Goal: Communication & Community: Answer question/provide support

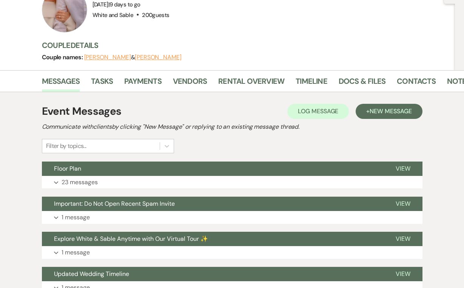
scroll to position [85, 0]
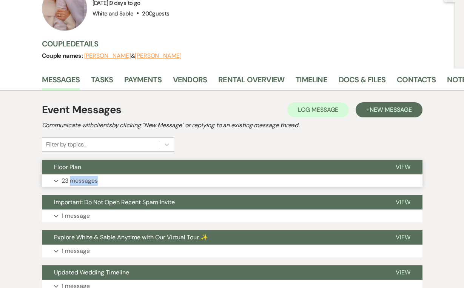
click at [86, 177] on p "23 messages" at bounding box center [80, 181] width 36 height 10
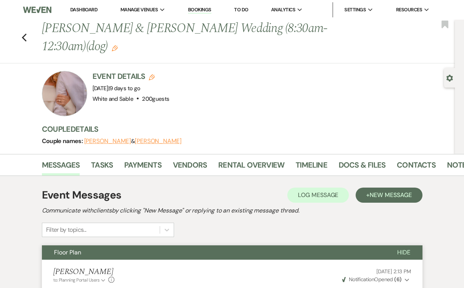
scroll to position [0, 0]
click at [83, 12] on link "Dashboard" at bounding box center [83, 9] width 27 height 6
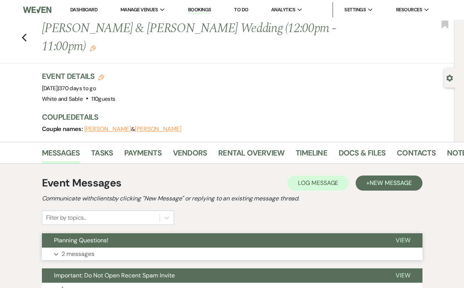
click at [83, 249] on p "2 messages" at bounding box center [78, 254] width 33 height 10
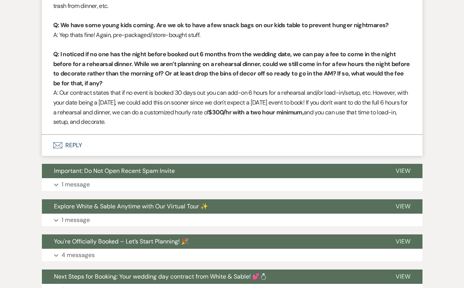
scroll to position [1071, 0]
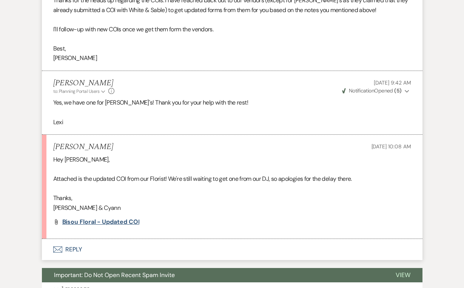
click at [129, 218] on span "Bisou Floral - Updated COI" at bounding box center [100, 222] width 77 height 8
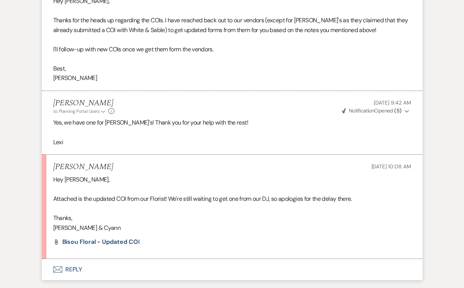
scroll to position [1110, 0]
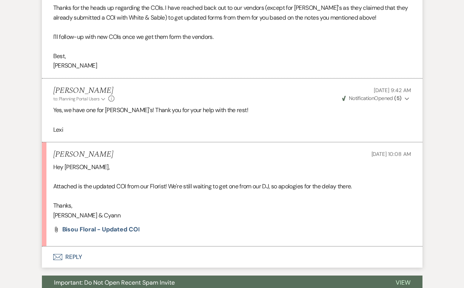
click at [76, 246] on button "Envelope Reply" at bounding box center [232, 256] width 381 height 21
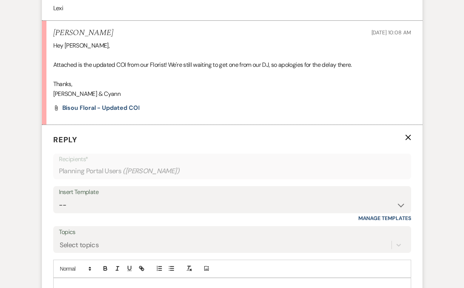
scroll to position [1243, 0]
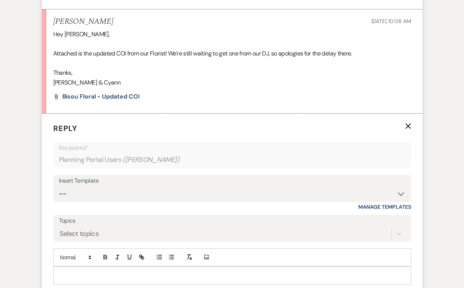
click at [79, 271] on p at bounding box center [232, 275] width 346 height 8
click at [68, 271] on p "Sorry for my delayed response." at bounding box center [232, 275] width 346 height 8
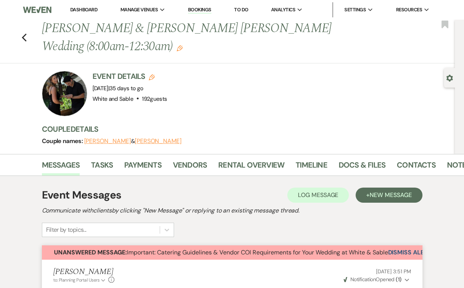
scroll to position [0, 0]
click at [195, 159] on link "Vendors" at bounding box center [190, 167] width 34 height 17
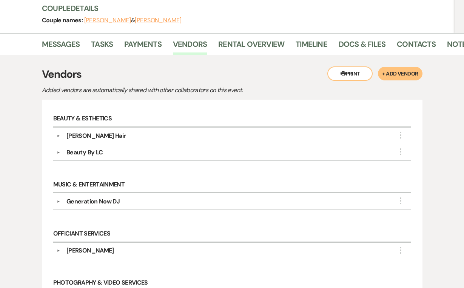
scroll to position [115, 0]
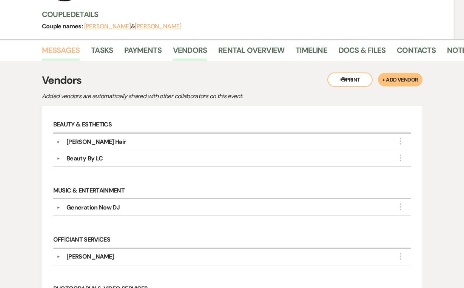
click at [57, 44] on link "Messages" at bounding box center [61, 52] width 38 height 17
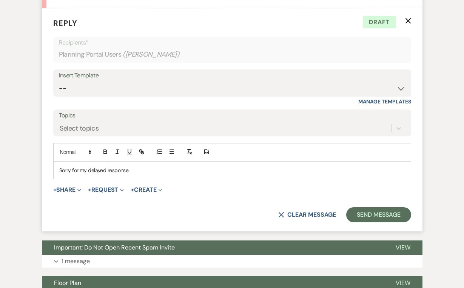
scroll to position [1350, 0]
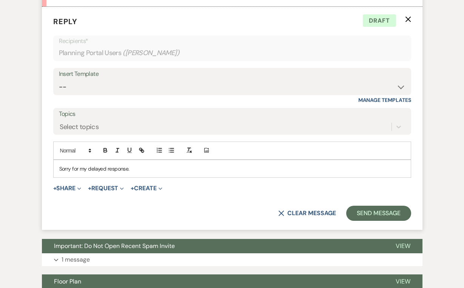
click at [145, 165] on p "Sorry for my delayed response." at bounding box center [232, 169] width 346 height 8
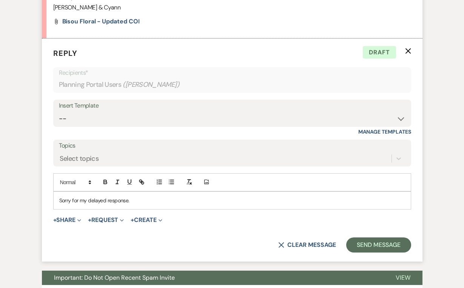
scroll to position [1318, 0]
click at [144, 196] on p "Sorry for my delayed response. She will need" at bounding box center [232, 200] width 346 height 8
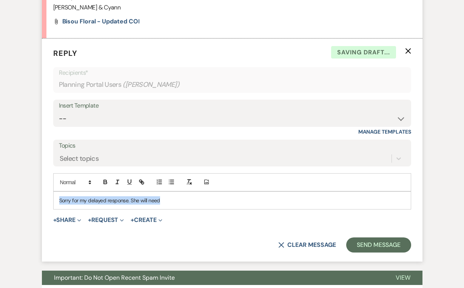
click at [144, 196] on p "Sorry for my delayed response. She will need" at bounding box center [232, 200] width 346 height 8
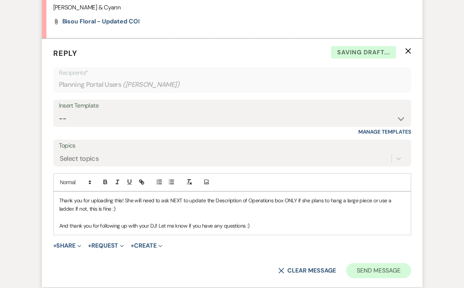
click at [374, 263] on button "Send Message" at bounding box center [378, 270] width 65 height 15
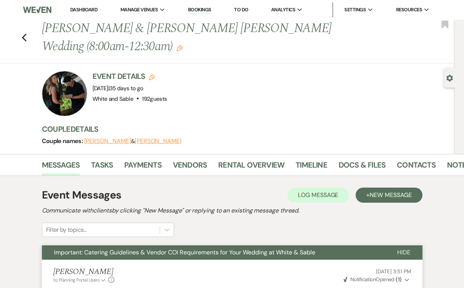
scroll to position [0, 0]
click at [80, 14] on li "Dashboard" at bounding box center [83, 9] width 35 height 15
click at [80, 6] on link "Dashboard" at bounding box center [83, 9] width 27 height 6
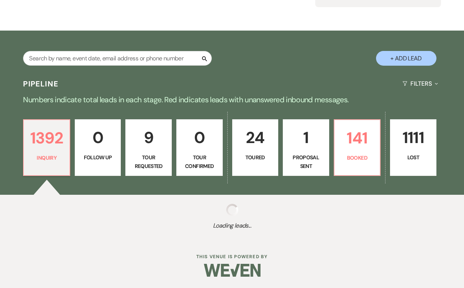
scroll to position [110, 0]
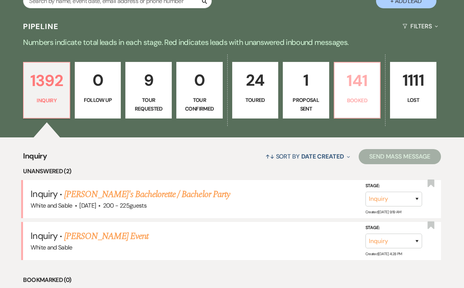
click at [342, 92] on p "141" at bounding box center [357, 80] width 37 height 25
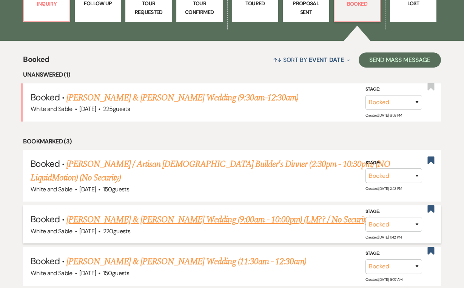
scroll to position [247, 0]
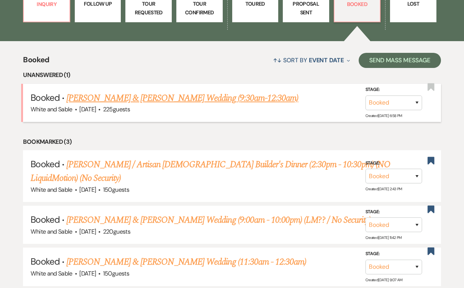
click at [208, 97] on link "Ly Trinh & Adam Spear's Wedding (9:30am-12:30am)" at bounding box center [182, 98] width 232 height 14
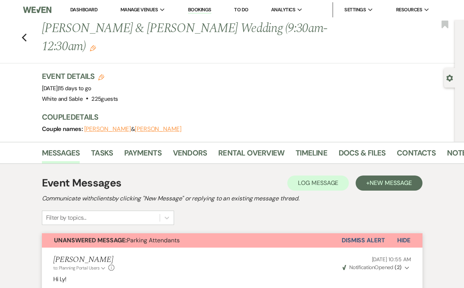
click at [85, 9] on link "Dashboard" at bounding box center [83, 9] width 27 height 6
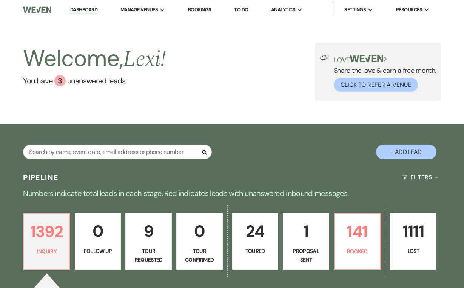
click at [247, 9] on link "To Do" at bounding box center [241, 9] width 14 height 6
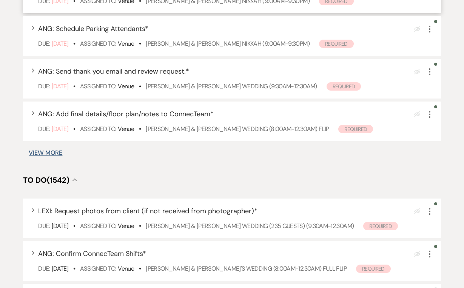
scroll to position [457, 0]
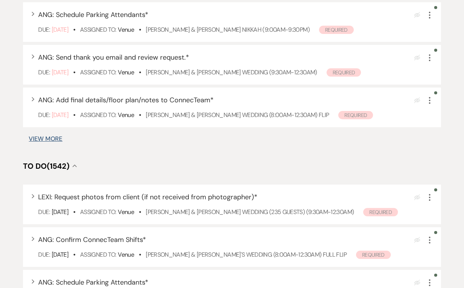
click at [51, 152] on div "Filter: Select an Event... Venue ▲ Assignee (1) ▲ Categories ▲ Type ▲ Clear Fil…" at bounding box center [232, 149] width 464 height 1089
click at [46, 142] on button "View More" at bounding box center [46, 139] width 34 height 6
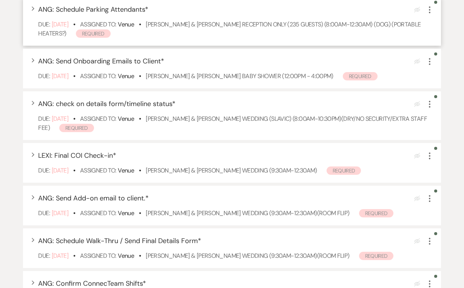
scroll to position [709, 0]
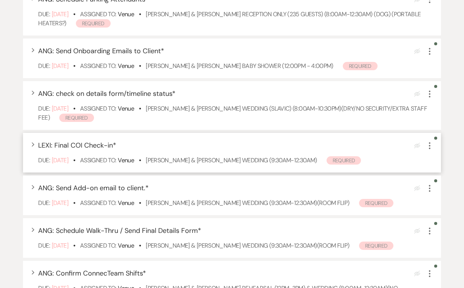
click at [431, 150] on icon "More" at bounding box center [429, 145] width 9 height 9
click at [442, 202] on button "Plan Portal Link Mark As Complete" at bounding box center [462, 195] width 74 height 12
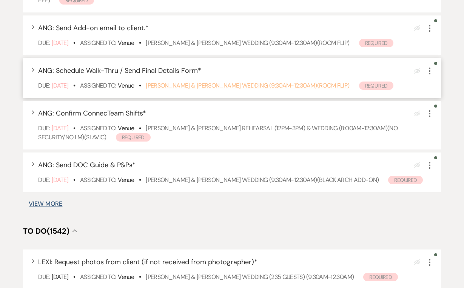
scroll to position [834, 0]
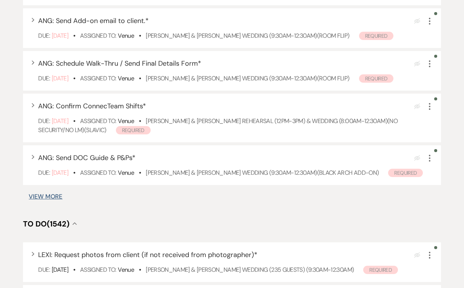
click at [47, 200] on button "View More" at bounding box center [46, 197] width 34 height 6
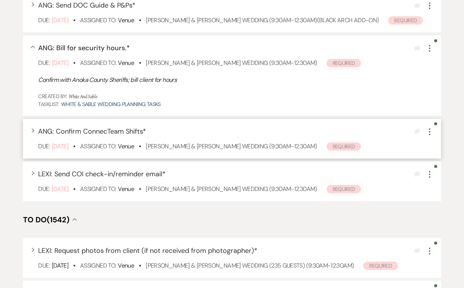
scroll to position [1008, 0]
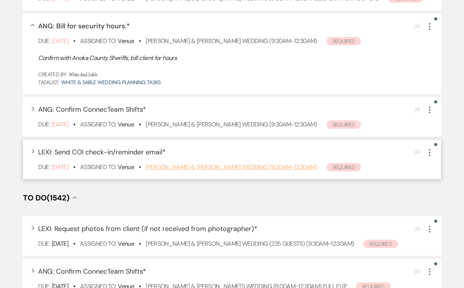
click at [166, 171] on link "Lainie Cox & Jack Meier's Wedding (9:30am-12:30am)" at bounding box center [231, 167] width 171 height 8
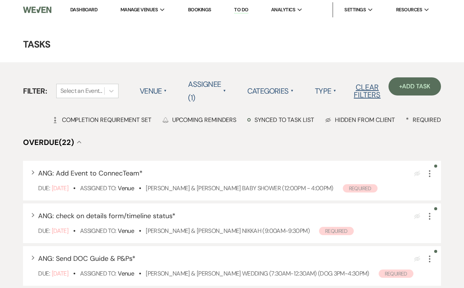
scroll to position [0, 0]
click at [83, 8] on link "Dashboard" at bounding box center [83, 9] width 27 height 6
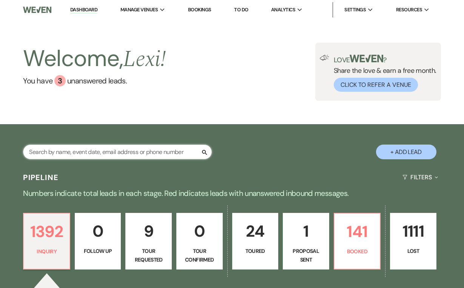
click at [86, 153] on input "text" at bounding box center [117, 152] width 189 height 15
type input "Taylor ke"
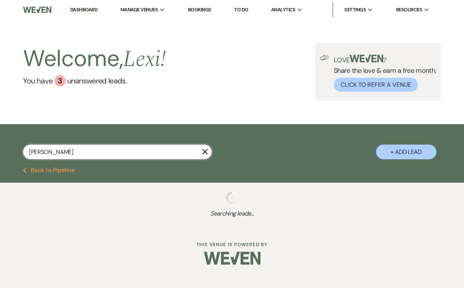
select select "8"
select select "5"
select select "8"
select select "5"
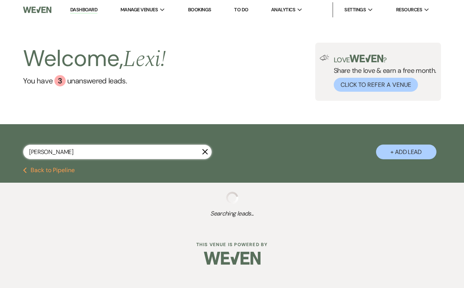
select select "8"
select select "4"
select select "8"
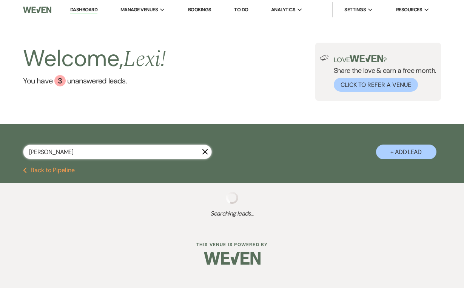
select select "5"
select select "8"
select select "5"
select select "8"
select select "9"
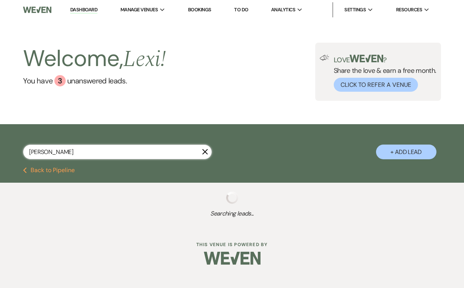
select select "8"
select select "5"
select select "8"
select select "5"
select select "8"
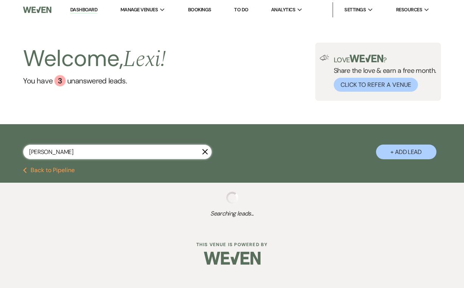
select select "6"
select select "8"
select select "3"
select select "8"
select select "6"
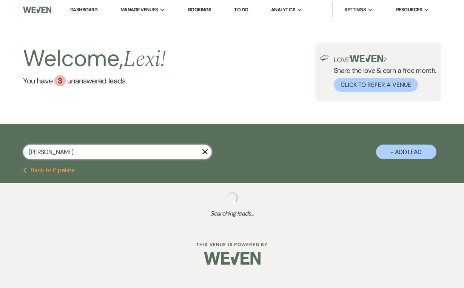
select select "8"
select select "5"
select select "8"
select select "5"
select select "8"
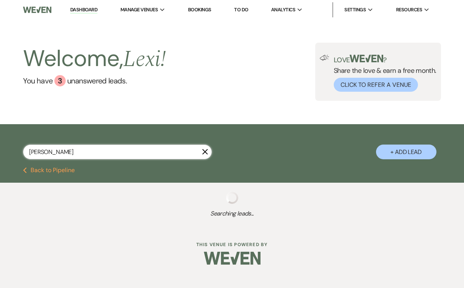
select select "5"
select select "8"
select select "5"
select select "8"
select select "10"
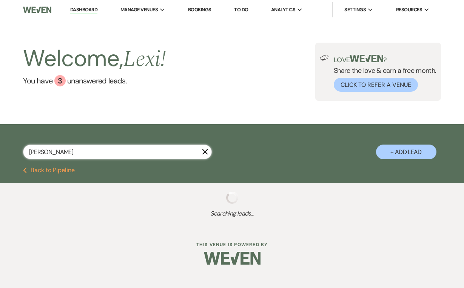
select select "8"
select select "2"
select select "8"
select select "5"
select select "8"
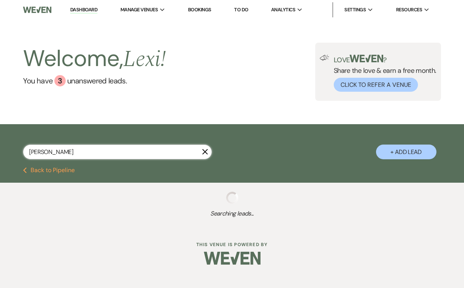
select select "5"
select select "8"
select select "6"
select select "8"
select select "5"
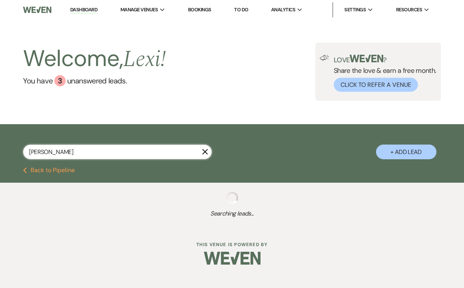
select select "8"
select select "2"
select select "8"
select select "5"
select select "8"
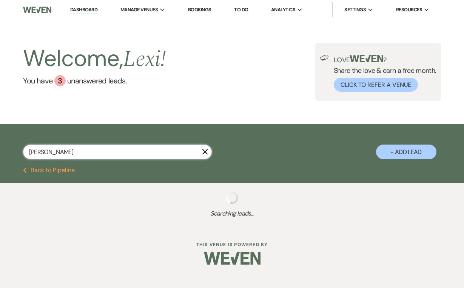
select select "5"
select select "8"
select select "6"
select select "8"
select select "9"
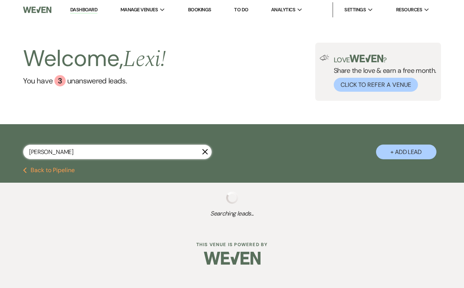
select select "8"
select select "5"
select select "8"
select select "6"
select select "8"
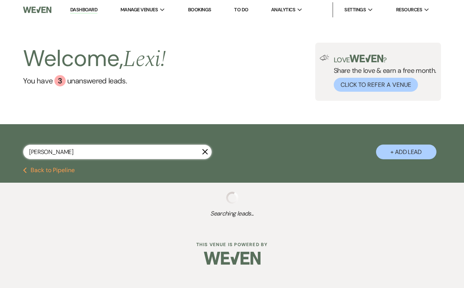
select select "5"
select select "8"
select select "5"
select select "8"
select select "5"
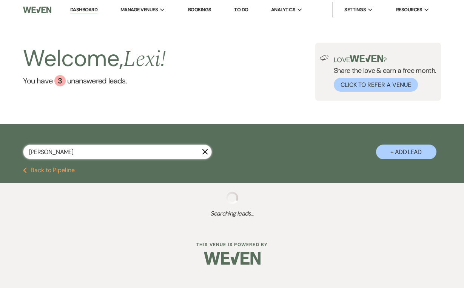
select select "8"
select select "5"
select select "8"
select select "2"
select select "8"
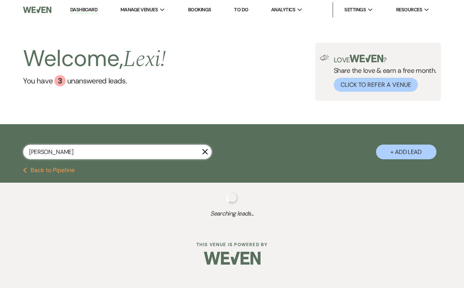
select select "5"
select select "8"
select select "5"
select select "8"
select select "5"
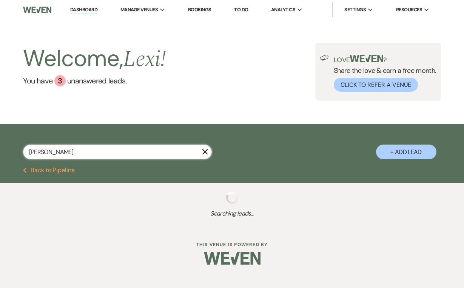
select select "8"
select select "6"
select select "8"
select select "6"
select select "8"
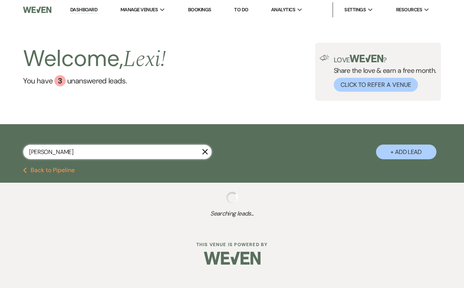
select select "8"
select select "5"
select select "8"
select select "5"
select select "8"
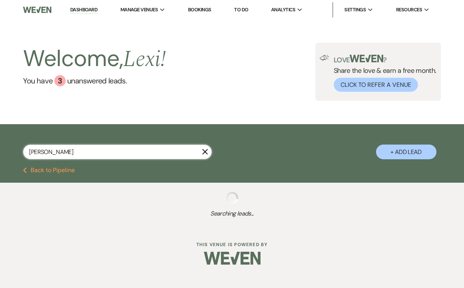
select select "6"
select select "8"
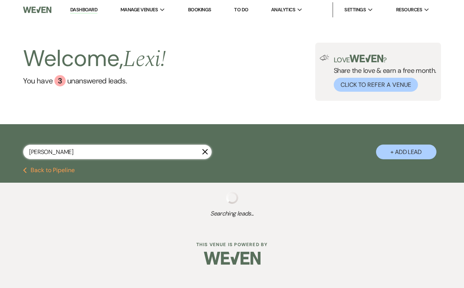
select select "4"
select select "8"
select select "4"
select select "8"
select select "6"
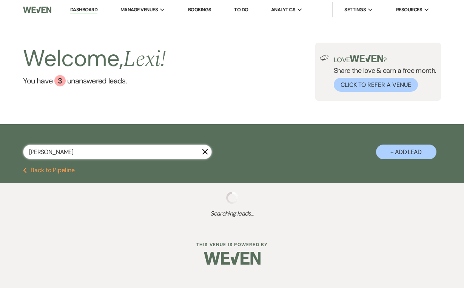
select select "8"
select select "6"
select select "8"
select select "6"
select select "8"
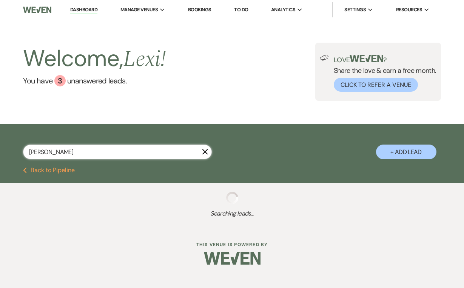
select select "6"
select select "8"
select select "5"
select select "8"
select select "2"
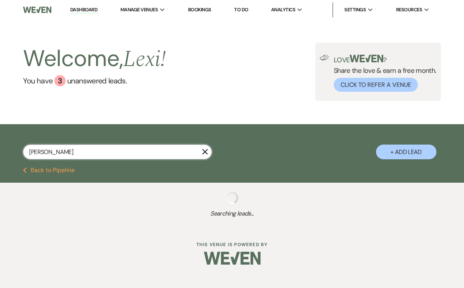
select select "8"
select select "2"
select select "8"
select select "2"
select select "8"
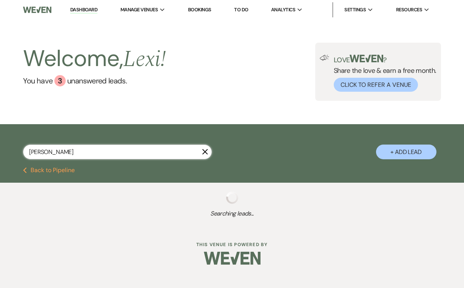
select select "2"
select select "8"
select select "2"
select select "8"
select select "2"
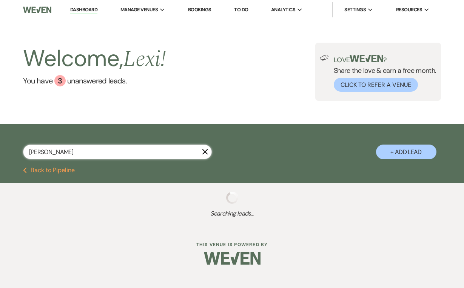
select select "8"
select select "2"
select select "8"
select select "2"
select select "8"
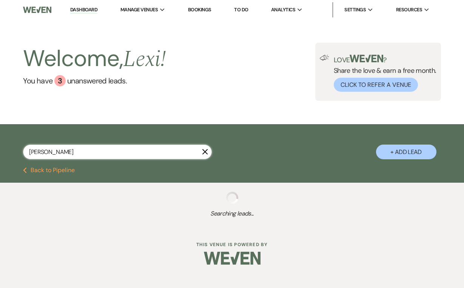
select select "2"
select select "8"
select select "2"
select select "8"
select select "2"
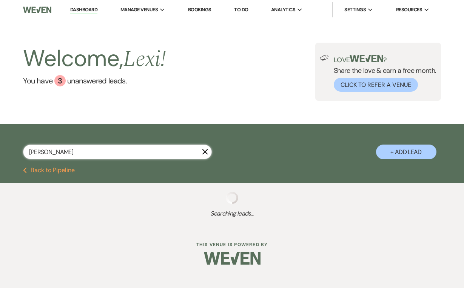
select select "8"
select select "2"
select select "8"
select select "2"
select select "8"
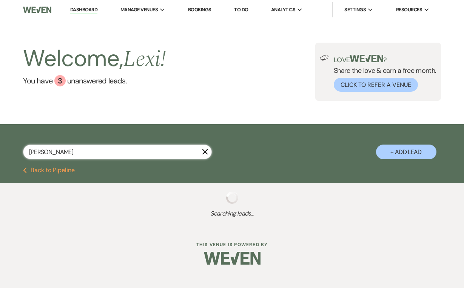
select select "2"
select select "8"
select select "2"
select select "8"
select select "2"
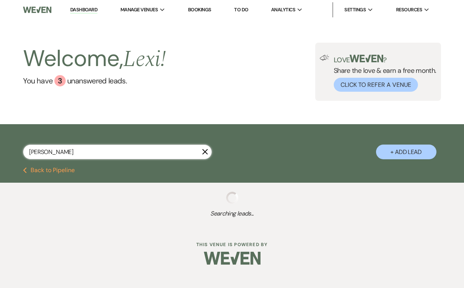
select select "8"
select select "2"
select select "8"
select select "2"
select select "8"
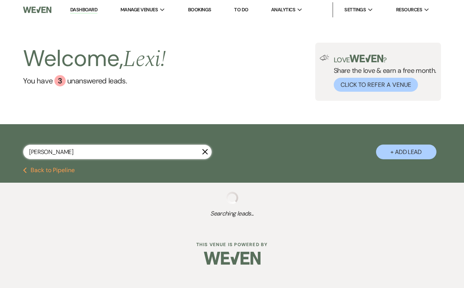
select select "2"
select select "8"
select select "2"
select select "8"
select select "2"
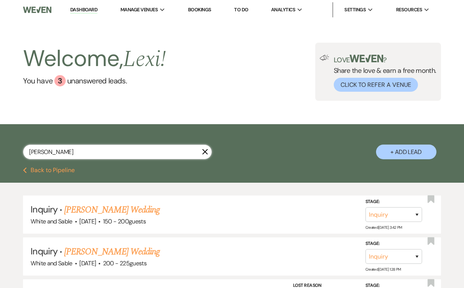
type input "Taylor kenealy"
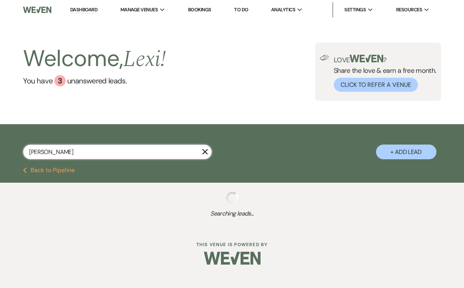
select select "8"
select select "5"
select select "8"
select select "9"
select select "8"
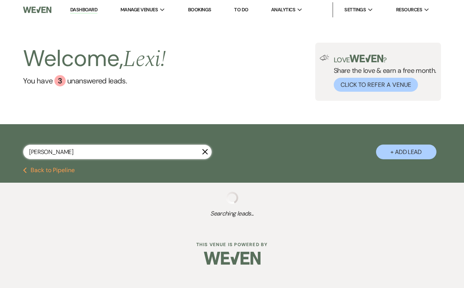
select select "5"
select select "8"
select select "9"
select select "8"
select select "5"
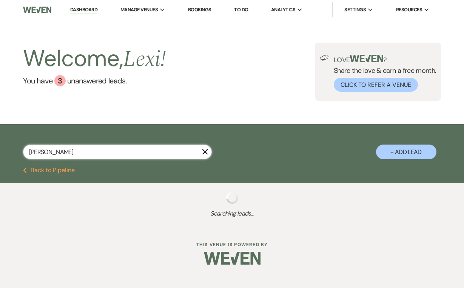
select select "8"
select select "5"
select select "8"
select select "6"
select select "8"
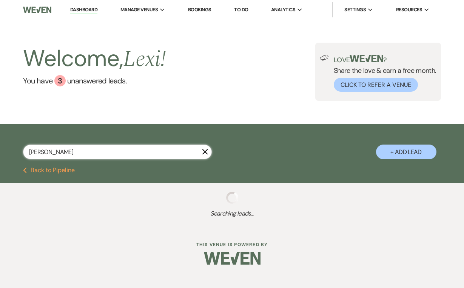
select select "8"
select select "5"
select select "8"
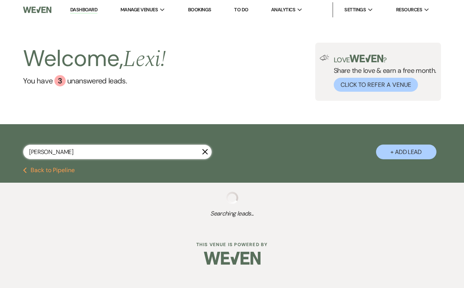
select select "4"
select select "8"
select select "4"
select select "8"
select select "6"
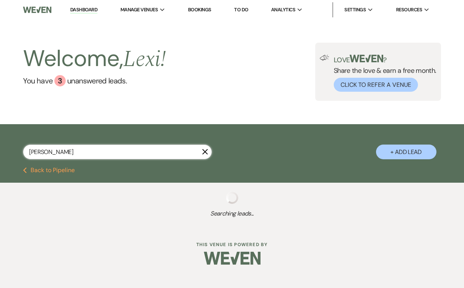
select select "8"
select select "5"
select select "8"
select select "2"
select select "8"
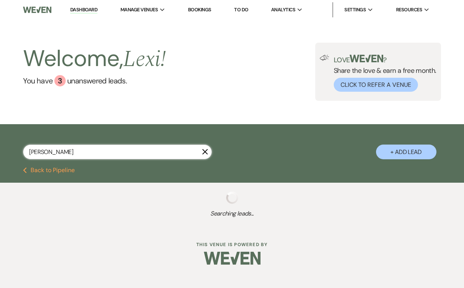
select select "2"
select select "8"
select select "2"
select select "8"
select select "2"
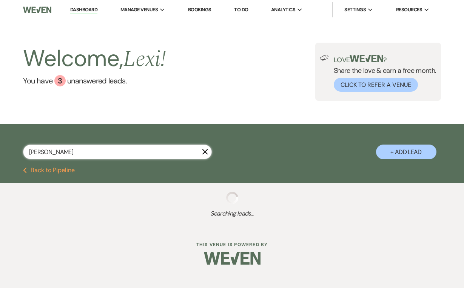
select select "8"
select select "2"
select select "8"
select select "2"
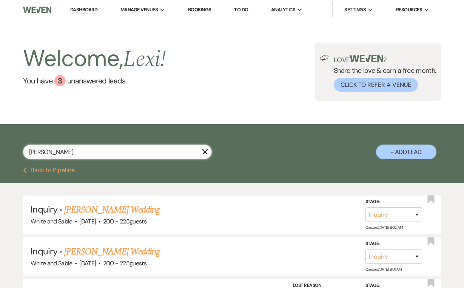
type input "Taylor keenly"
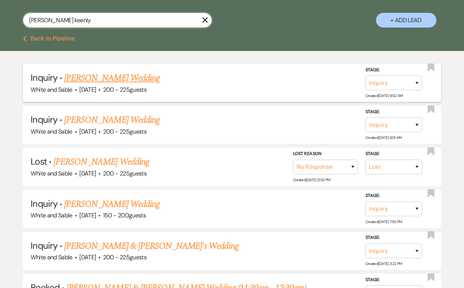
scroll to position [133, 0]
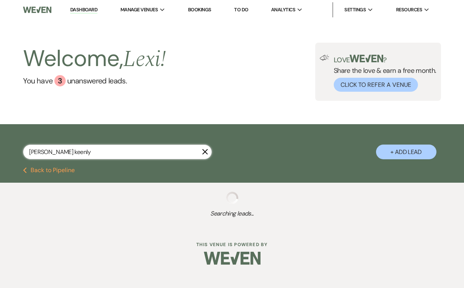
select select "8"
select select "5"
select select "8"
select select "9"
select select "8"
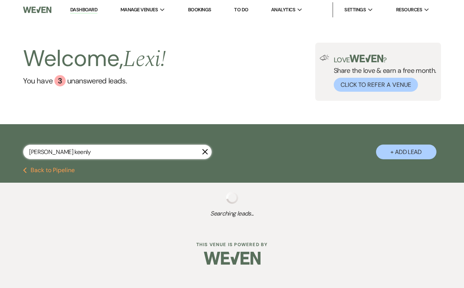
select select "5"
select select "8"
select select "9"
select select "8"
select select "5"
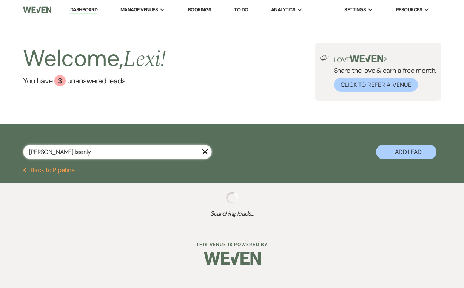
select select "8"
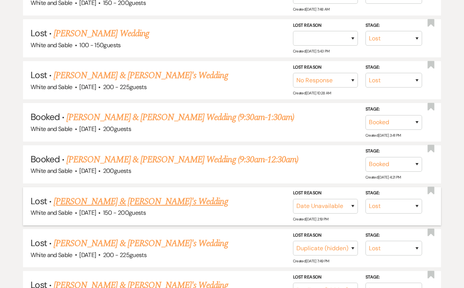
scroll to position [1259, 0]
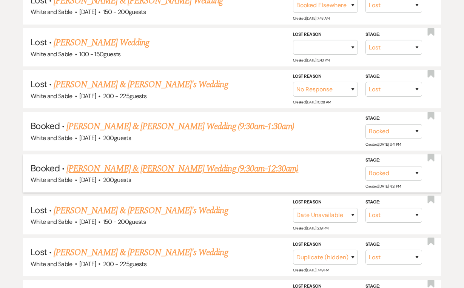
click at [110, 162] on link "Taylor Kenealy & Jake Ossell's Wedding (9:30am-12:30am)" at bounding box center [182, 169] width 232 height 14
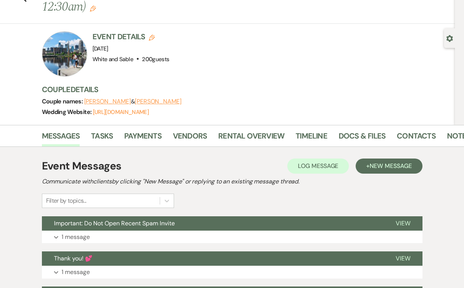
scroll to position [51, 0]
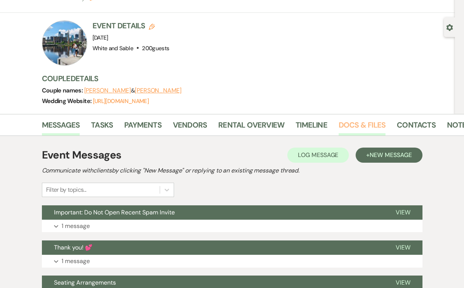
click at [349, 119] on link "Docs & Files" at bounding box center [362, 127] width 47 height 17
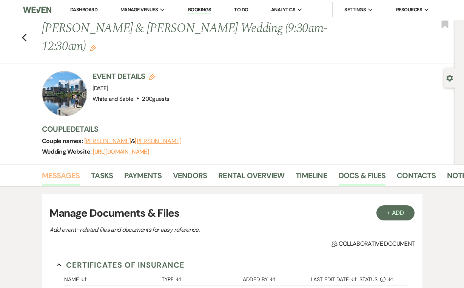
click at [66, 169] on link "Messages" at bounding box center [61, 177] width 38 height 17
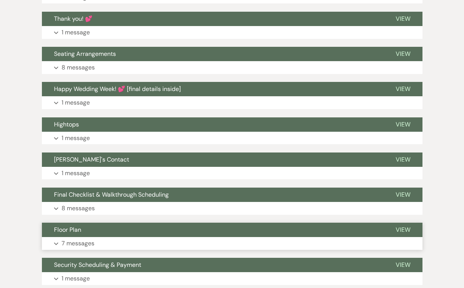
scroll to position [293, 0]
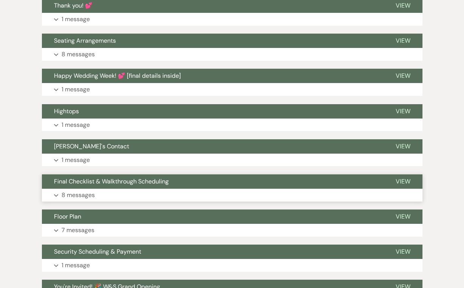
click at [79, 190] on p "8 messages" at bounding box center [78, 195] width 33 height 10
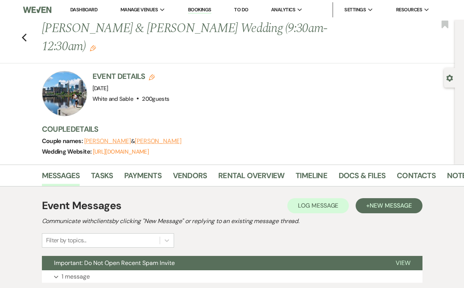
scroll to position [0, 0]
click at [189, 169] on link "Vendors" at bounding box center [190, 177] width 34 height 17
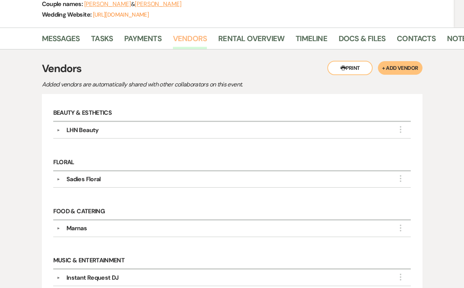
scroll to position [147, 0]
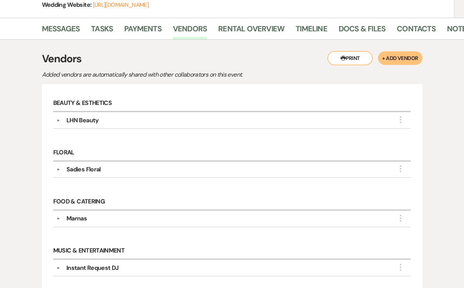
click at [83, 165] on div "Sadies Floral" at bounding box center [83, 169] width 34 height 9
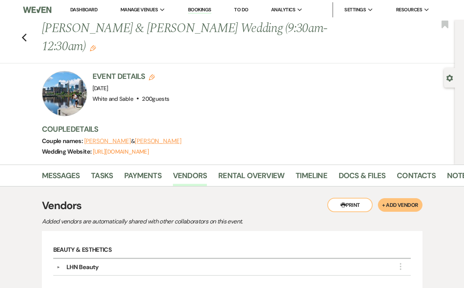
scroll to position [0, 0]
click at [247, 9] on link "To Do" at bounding box center [241, 9] width 14 height 6
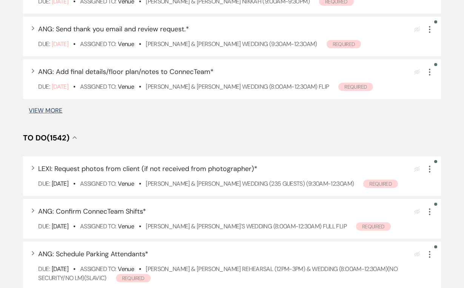
scroll to position [495, 0]
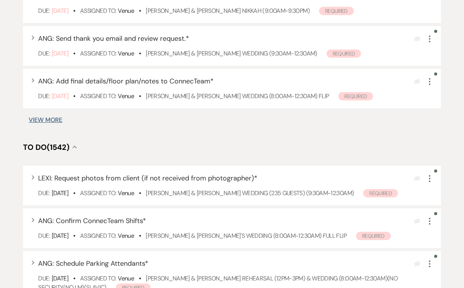
click at [53, 123] on button "View More" at bounding box center [46, 120] width 34 height 6
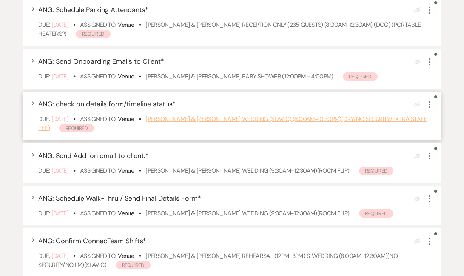
scroll to position [929, 0]
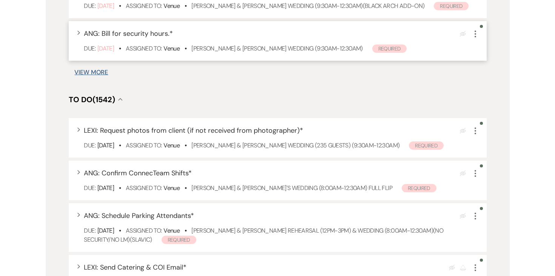
scroll to position [1004, 0]
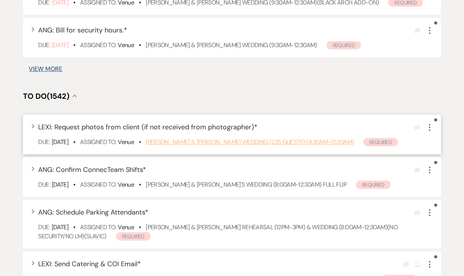
click at [176, 146] on link "Drew Albrecht & Sondra Melby's Wedding (235 Guests) (9:30am-12:30am)" at bounding box center [250, 142] width 208 height 8
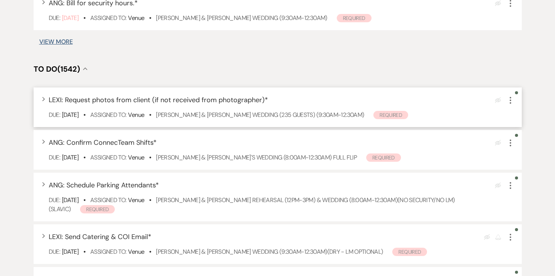
click at [464, 125] on div "Expand LEXI: Request photos from client (if not received from photographer) * E…" at bounding box center [278, 108] width 488 height 40
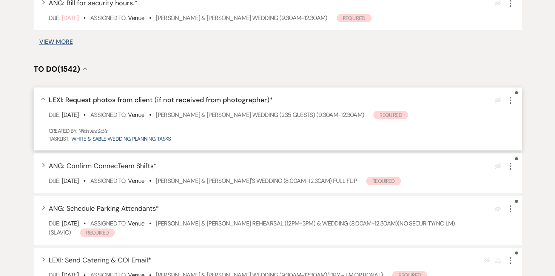
click at [464, 104] on use "button" at bounding box center [511, 100] width 2 height 7
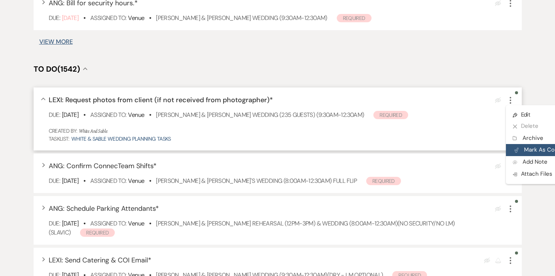
click at [464, 156] on button "Plan Portal Link Mark As Complete" at bounding box center [543, 150] width 74 height 12
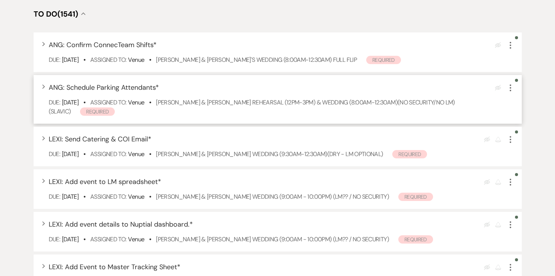
scroll to position [1060, 0]
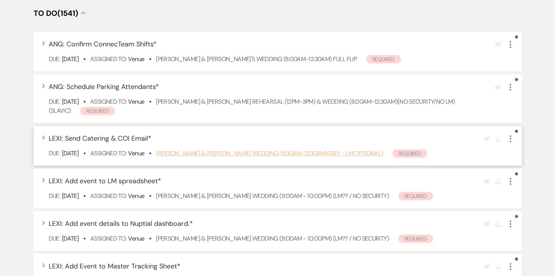
click at [342, 157] on link "[PERSON_NAME] & [PERSON_NAME] Wedding (9:30am-12:30am)(DRY - LM optional)" at bounding box center [269, 153] width 227 height 8
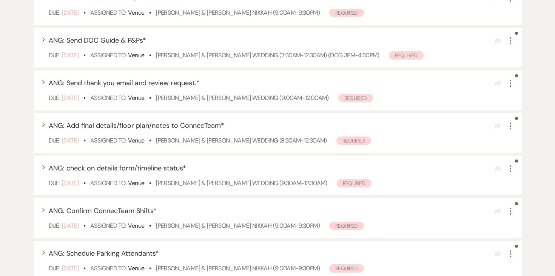
scroll to position [118, 0]
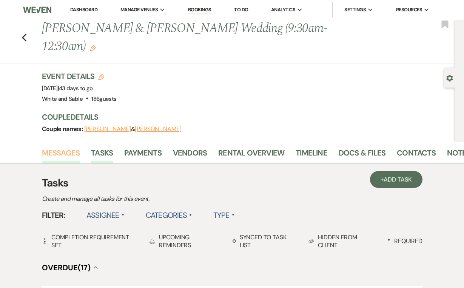
click at [60, 147] on link "Messages" at bounding box center [61, 155] width 38 height 17
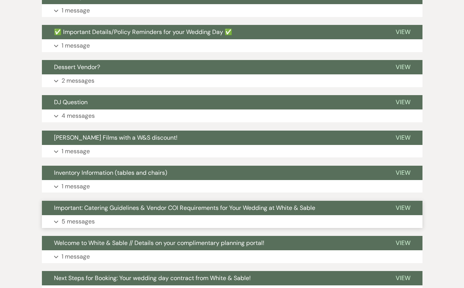
scroll to position [464, 0]
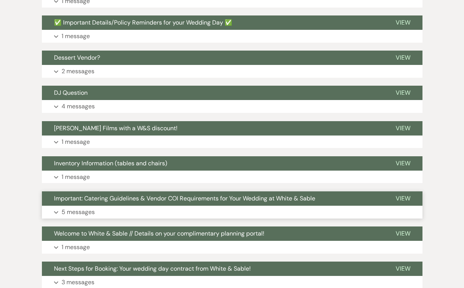
click at [71, 207] on p "5 messages" at bounding box center [78, 212] width 33 height 10
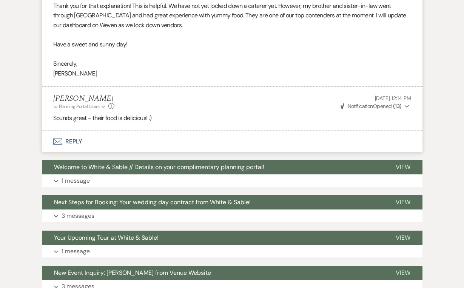
scroll to position [1500, 0]
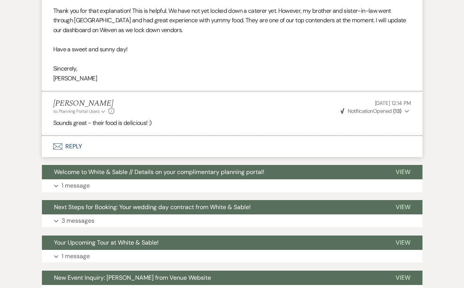
click at [77, 136] on button "Envelope Reply" at bounding box center [232, 146] width 381 height 21
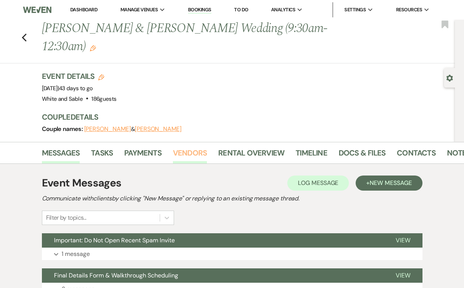
scroll to position [0, 0]
click at [200, 147] on link "Vendors" at bounding box center [190, 155] width 34 height 17
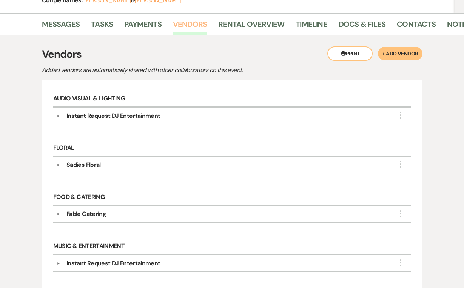
scroll to position [129, 0]
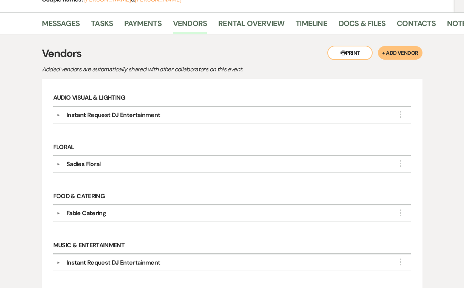
click at [90, 160] on div "Sadies Floral" at bounding box center [83, 164] width 34 height 9
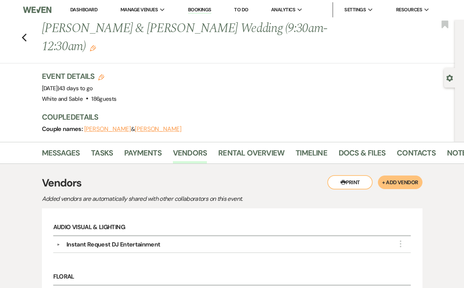
scroll to position [0, 0]
click at [73, 147] on link "Messages" at bounding box center [61, 155] width 38 height 17
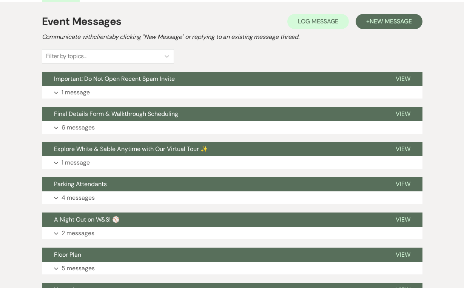
scroll to position [161, 0]
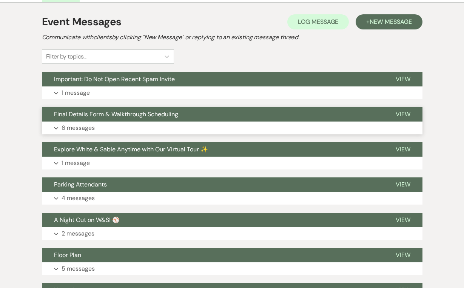
click at [86, 123] on p "6 messages" at bounding box center [78, 128] width 33 height 10
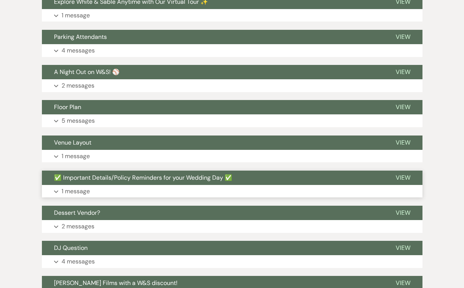
scroll to position [1100, 0]
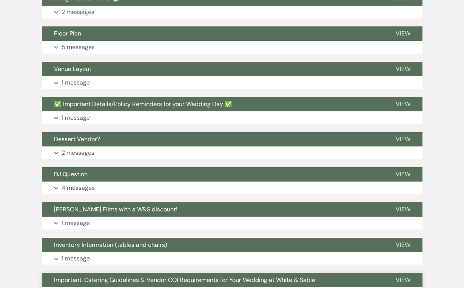
click at [81, 273] on button "Important: Catering Guidelines & Vendor COI Requirements for Your Wedding at Wh…" at bounding box center [213, 280] width 342 height 14
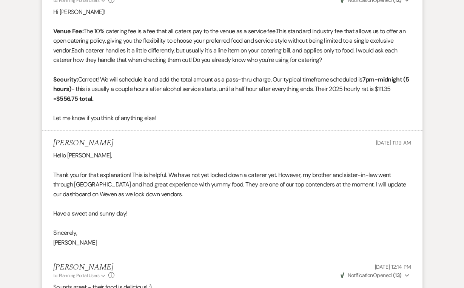
scroll to position [2095, 0]
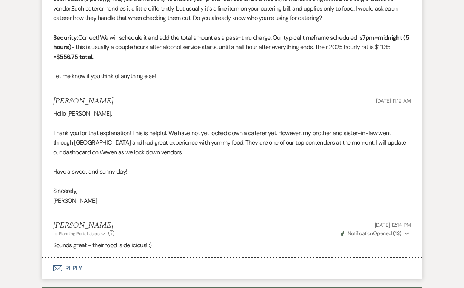
click at [75, 258] on button "Envelope Reply" at bounding box center [232, 268] width 381 height 21
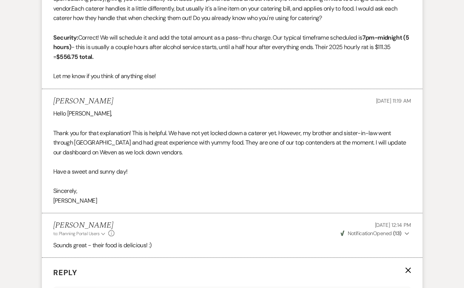
scroll to position [2268, 0]
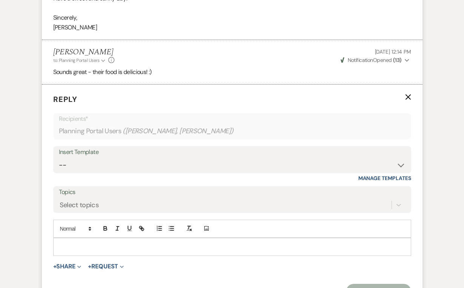
click at [83, 243] on p at bounding box center [232, 247] width 346 height 8
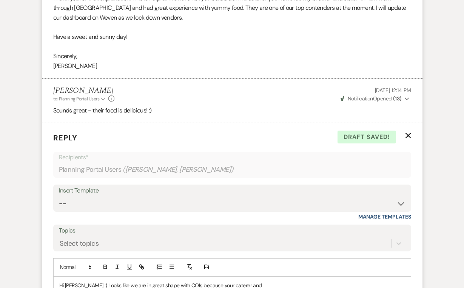
scroll to position [2256, 0]
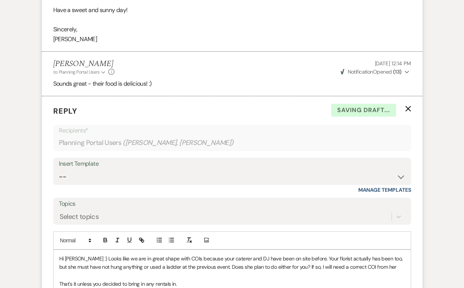
click at [236, 254] on p "Hi Lainie :) Looks like we are in great shape with COIs because your caterer an…" at bounding box center [232, 262] width 346 height 17
click at [360, 254] on p "Hi Lainie :) Looks like we are in great shape with COIs because your caterer an…" at bounding box center [232, 262] width 346 height 17
click at [384, 254] on p "Hi Lainie :) Looks like we are in great shape with COIs because your caterer an…" at bounding box center [232, 262] width 346 height 17
click at [364, 271] on p at bounding box center [232, 275] width 346 height 8
click at [379, 254] on p "Hi Lainie :) Looks like we are in great shape with COIs because your caterer an…" at bounding box center [232, 262] width 346 height 17
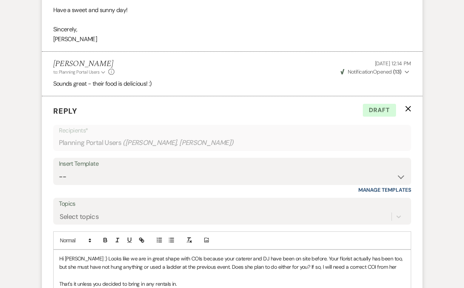
click at [125, 254] on p "Hi Lainie :) Looks like we are in great shape with COIs because your caterer an…" at bounding box center [232, 262] width 346 height 17
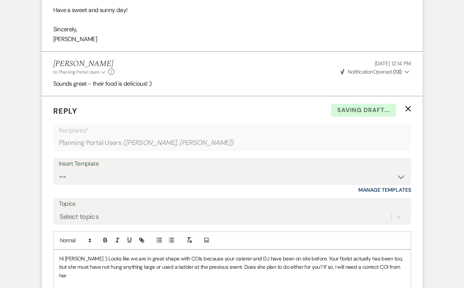
click at [349, 280] on p at bounding box center [232, 284] width 346 height 8
click at [385, 254] on p "Hi Lainie :) Looks like we are in great shape with COIs because your caterer an…" at bounding box center [232, 266] width 346 height 25
click at [407, 250] on div "Hi Lainie :) Looks like we are in great shape with COIs because your caterer an…" at bounding box center [232, 288] width 357 height 77
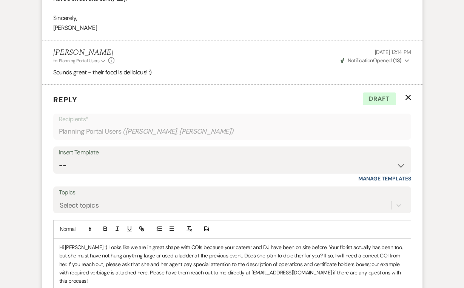
scroll to position [2268, 0]
click at [353, 243] on p "Hi Lainie :) Looks like we are in great shape with COIs because your caterer an…" at bounding box center [232, 264] width 346 height 42
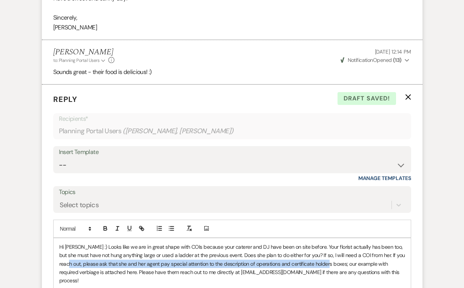
drag, startPoint x: 331, startPoint y: 212, endPoint x: 69, endPoint y: 209, distance: 261.6
click at [69, 243] on p "Hi Lainie :) Looks like we are in great shape with COIs because your caterer an…" at bounding box center [232, 264] width 346 height 42
click at [106, 224] on button "button" at bounding box center [105, 228] width 11 height 9
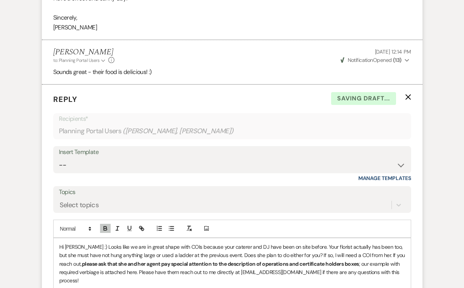
click at [179, 285] on p at bounding box center [232, 289] width 346 height 8
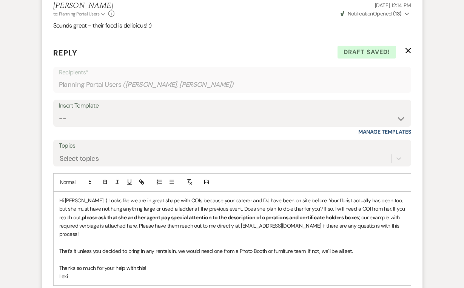
scroll to position [2319, 0]
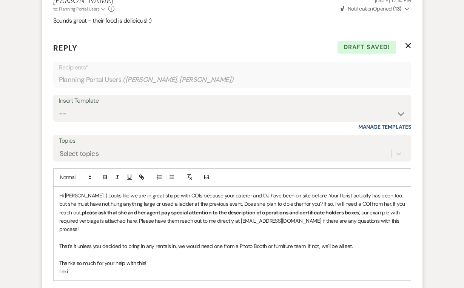
click at [65, 288] on button "+ Share Expand" at bounding box center [67, 291] width 28 height 6
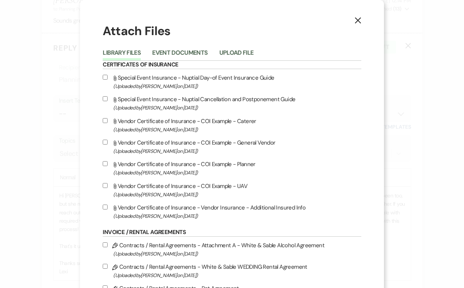
click at [108, 145] on input "Attach File Vendor Certificate of Insurance - COI Example - General Vendor (Upl…" at bounding box center [105, 142] width 5 height 5
checkbox input "true"
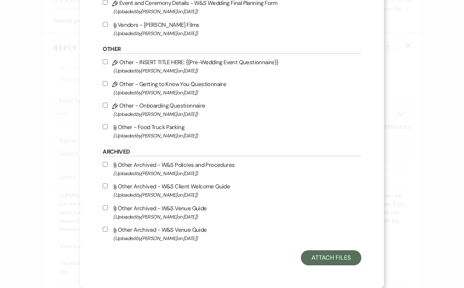
scroll to position [1051, 0]
click at [319, 258] on button "Attach Files" at bounding box center [331, 257] width 60 height 15
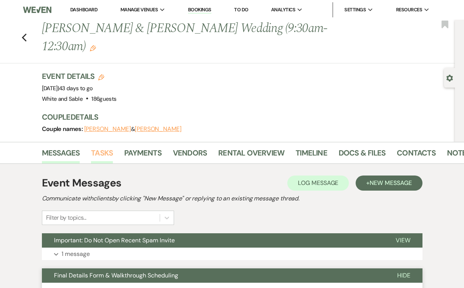
scroll to position [0, 0]
click at [102, 147] on link "Tasks" at bounding box center [102, 155] width 22 height 17
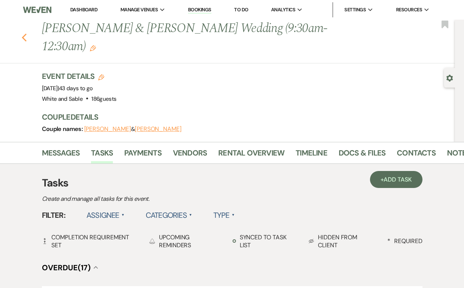
click at [27, 33] on icon "Previous" at bounding box center [25, 37] width 6 height 9
click at [353, 147] on link "Docs & Files" at bounding box center [362, 155] width 47 height 17
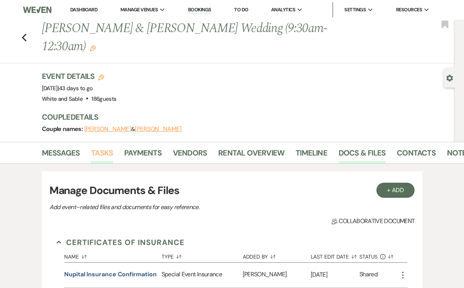
click at [102, 147] on link "Tasks" at bounding box center [102, 155] width 22 height 17
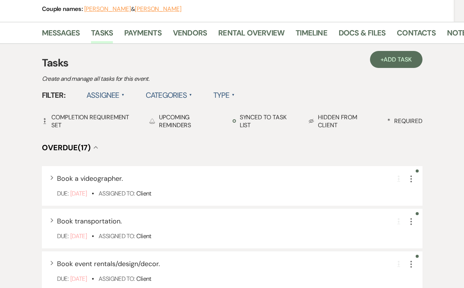
scroll to position [121, 0]
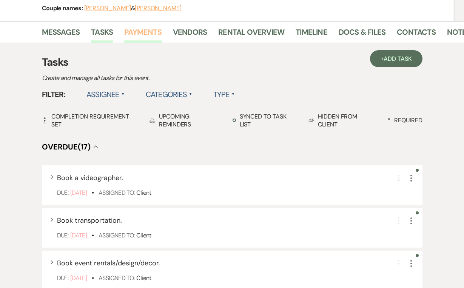
click at [144, 26] on link "Payments" at bounding box center [142, 34] width 37 height 17
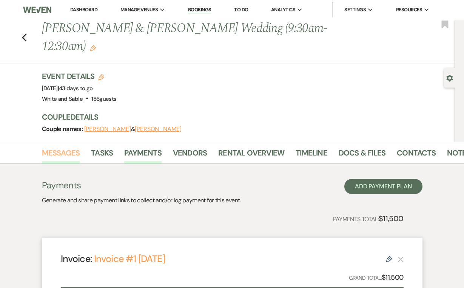
click at [60, 147] on link "Messages" at bounding box center [61, 155] width 38 height 17
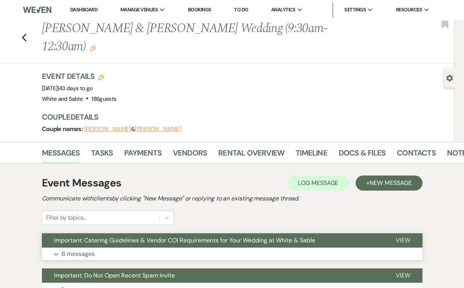
click at [79, 249] on p "6 messages" at bounding box center [78, 254] width 33 height 10
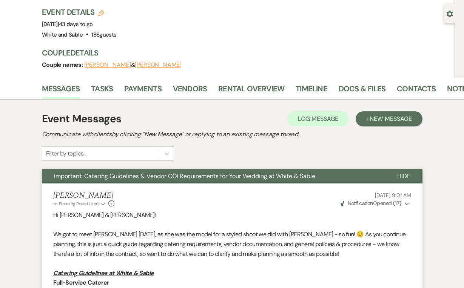
scroll to position [44, 0]
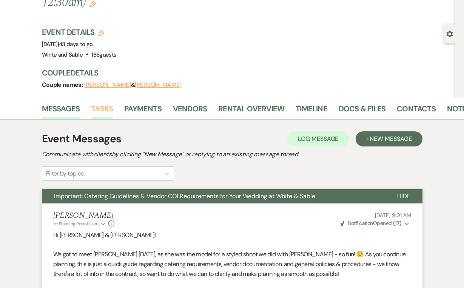
click at [105, 103] on link "Tasks" at bounding box center [102, 111] width 22 height 17
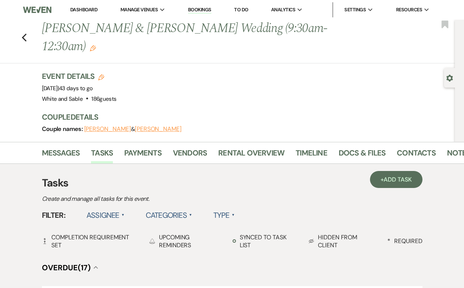
click at [109, 208] on label "Assignee ▲" at bounding box center [105, 215] width 38 height 14
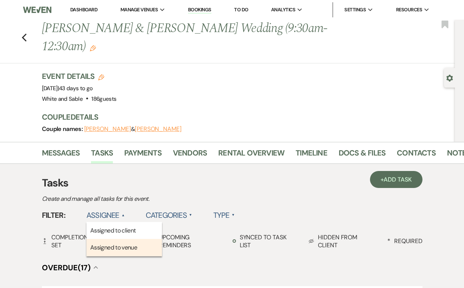
click at [110, 239] on li "Assigned to venue" at bounding box center [123, 247] width 75 height 17
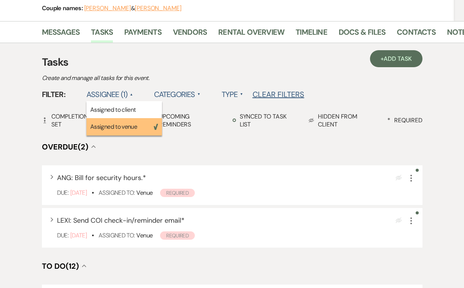
scroll to position [120, 0]
click at [410, 217] on icon "More" at bounding box center [411, 221] width 9 height 9
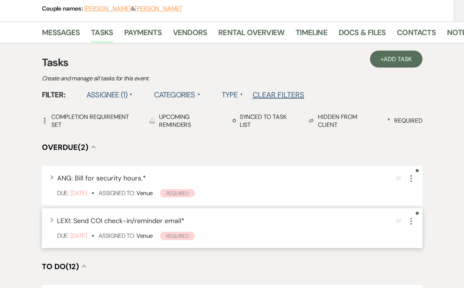
click at [413, 217] on icon "More" at bounding box center [411, 221] width 9 height 9
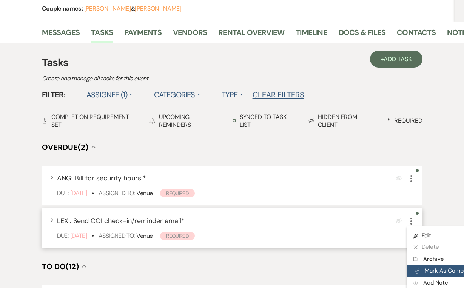
click at [428, 265] on button "Plan Portal Link Mark As Complete" at bounding box center [444, 271] width 74 height 12
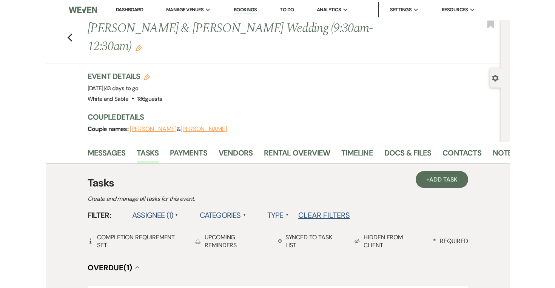
scroll to position [0, 0]
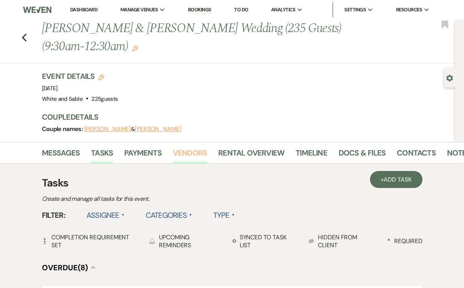
click at [182, 154] on link "Vendors" at bounding box center [190, 155] width 34 height 17
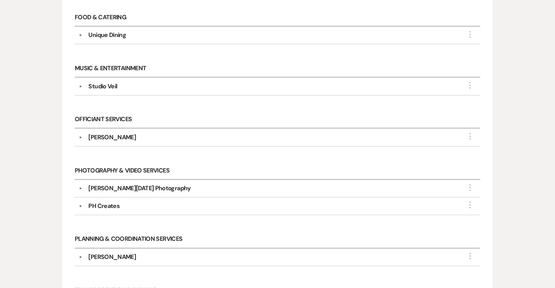
scroll to position [416, 0]
click at [129, 185] on div "[PERSON_NAME][DATE] Photography" at bounding box center [139, 187] width 102 height 9
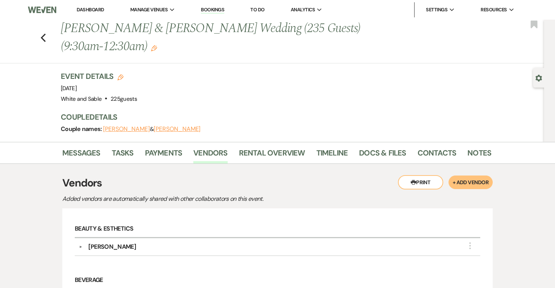
scroll to position [0, 0]
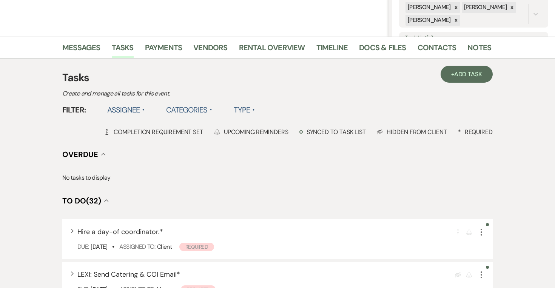
scroll to position [153, 0]
click at [79, 49] on link "Messages" at bounding box center [81, 50] width 38 height 17
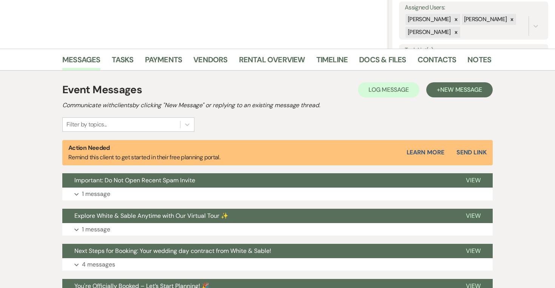
scroll to position [140, 0]
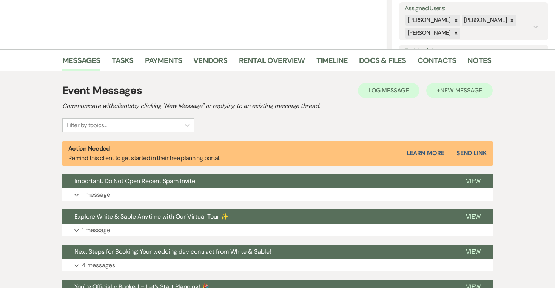
click at [446, 87] on span "New Message" at bounding box center [461, 90] width 42 height 8
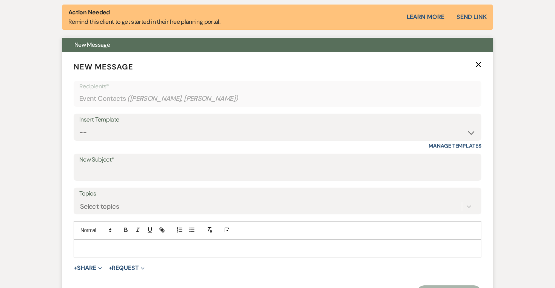
scroll to position [281, 0]
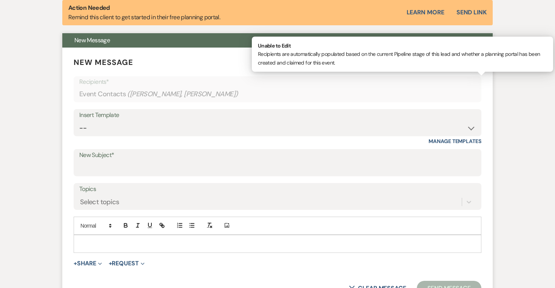
click at [240, 97] on div "Event Contacts ( [PERSON_NAME], [PERSON_NAME] )" at bounding box center [277, 94] width 396 height 15
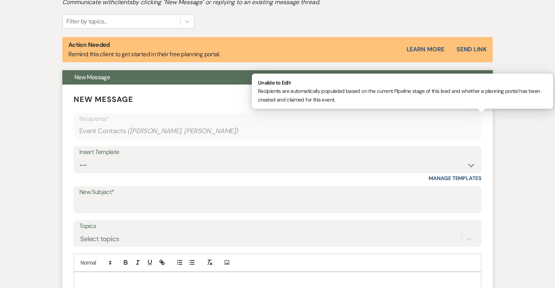
scroll to position [245, 0]
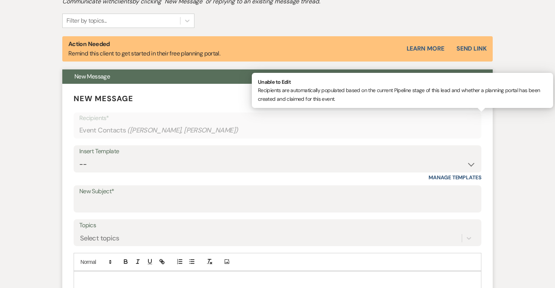
click at [268, 154] on div "Insert Template" at bounding box center [277, 151] width 396 height 11
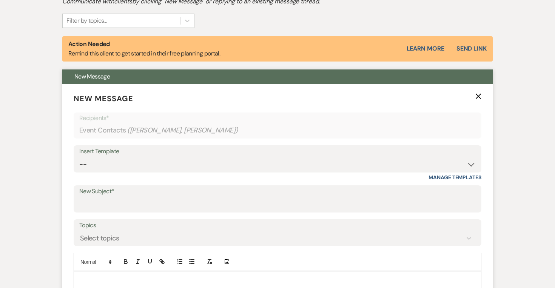
click at [181, 148] on div "Insert Template" at bounding box center [277, 151] width 396 height 11
select select "4585"
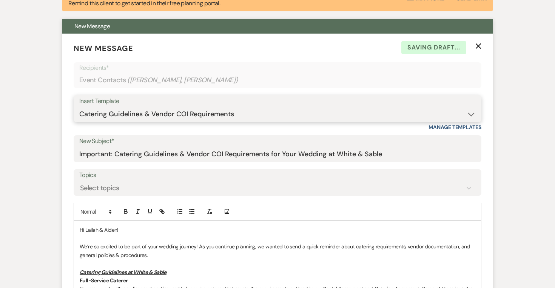
type input "Important: Catering Guidelines & Vendor COI Requirements for Your Wedding at Wh…"
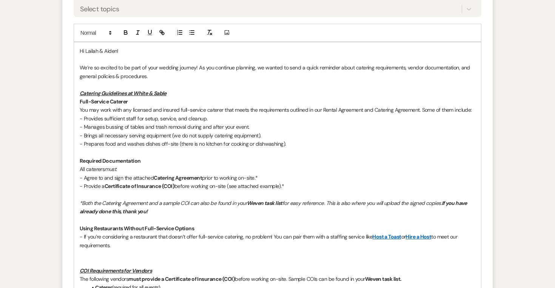
scroll to position [476, 0]
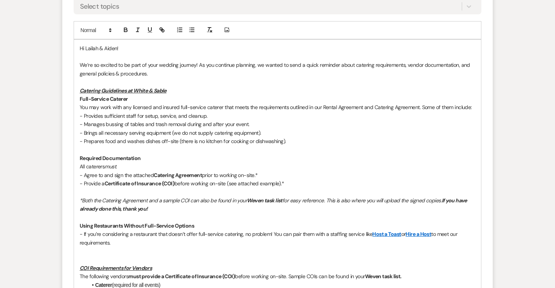
click at [116, 247] on p at bounding box center [278, 251] width 396 height 8
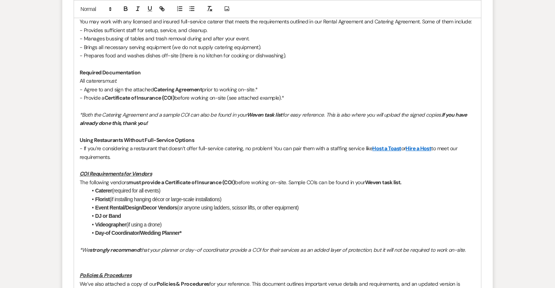
scroll to position [563, 0]
click at [95, 262] on p at bounding box center [278, 266] width 396 height 8
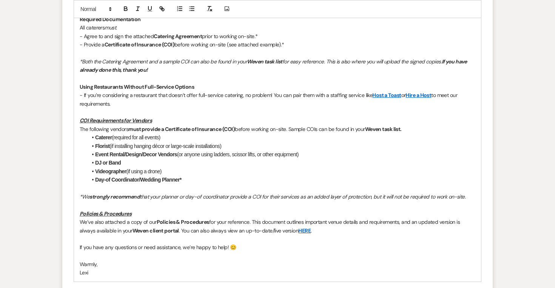
scroll to position [617, 0]
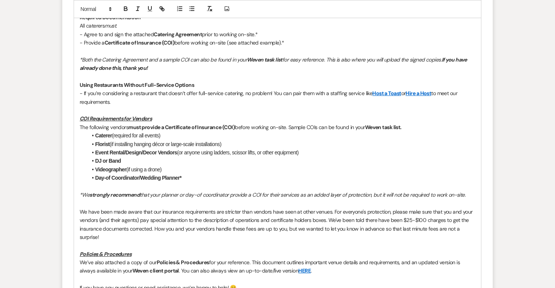
click at [112, 211] on p "We have been made aware that our insurance requirements are stricter than vendo…" at bounding box center [278, 225] width 396 height 34
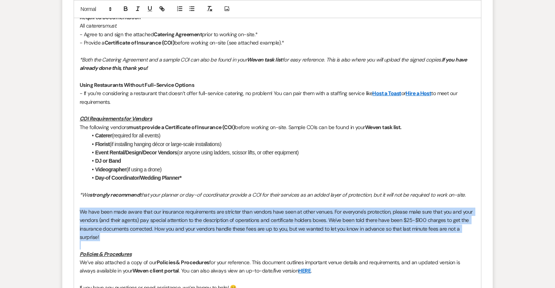
click at [112, 211] on p "We have been made aware that our insurance requirements are stricter than vendo…" at bounding box center [278, 225] width 396 height 34
click at [159, 220] on em "We have been made aware that our insurance requirements are stricter than vendo…" at bounding box center [277, 224] width 394 height 32
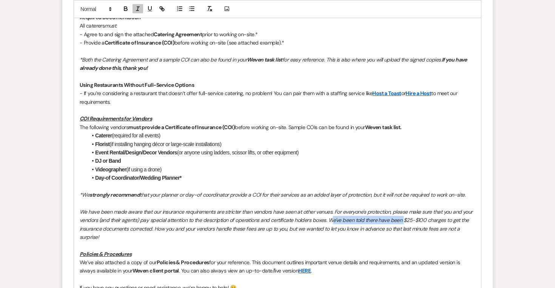
drag, startPoint x: 402, startPoint y: 215, endPoint x: 331, endPoint y: 216, distance: 71.3
click at [331, 216] on em "We have been made aware that our insurance requirements are stricter than vendo…" at bounding box center [277, 224] width 394 height 32
click at [112, 228] on p "We have been made aware that our insurance requirements are stricter than vendo…" at bounding box center [278, 225] width 396 height 34
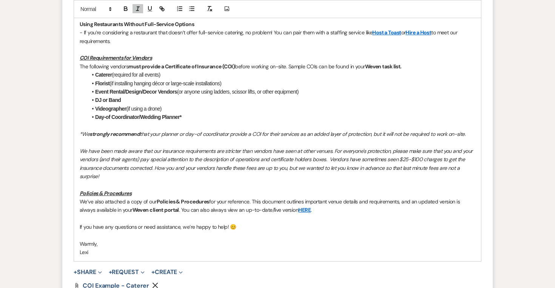
drag, startPoint x: 307, startPoint y: 166, endPoint x: 290, endPoint y: 163, distance: 17.3
click at [290, 163] on p "We have been made aware that our insurance requirements are stricter than vendo…" at bounding box center [278, 164] width 396 height 34
click at [428, 152] on em "We have been made aware that our insurance requirements are stricter than vendo…" at bounding box center [277, 164] width 394 height 32
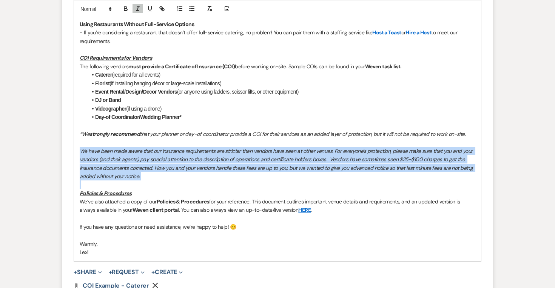
click at [428, 152] on em "We have been made aware that our insurance requirements are stricter than vendo…" at bounding box center [277, 164] width 394 height 32
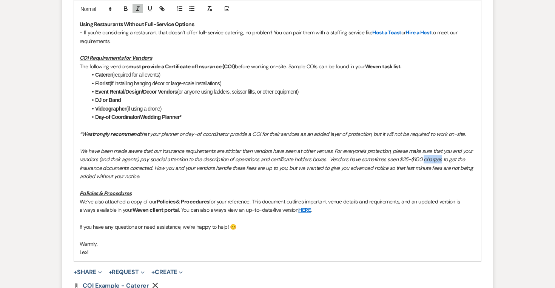
click at [428, 152] on em "We have been made aware that our insurance requirements are stricter than vendo…" at bounding box center [277, 164] width 394 height 32
click at [442, 169] on p "We have been made aware that our insurance requirements are stricter than vendo…" at bounding box center [278, 164] width 396 height 34
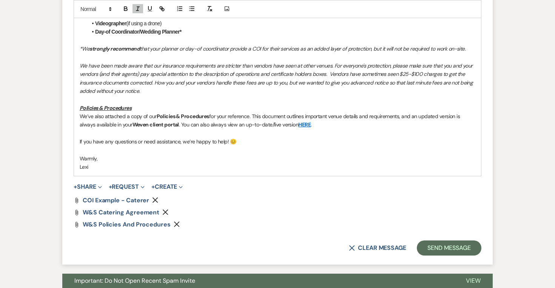
scroll to position [773, 0]
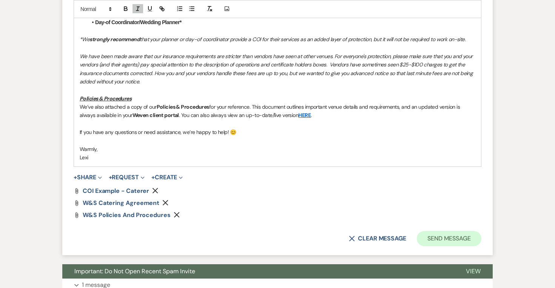
click at [443, 231] on button "Send Message" at bounding box center [449, 238] width 65 height 15
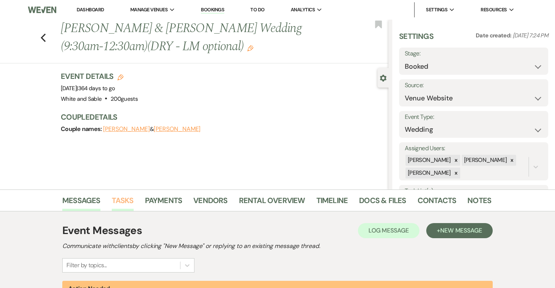
scroll to position [0, 0]
click at [110, 201] on li "Messages" at bounding box center [86, 202] width 49 height 18
click at [120, 203] on link "Tasks" at bounding box center [123, 202] width 22 height 17
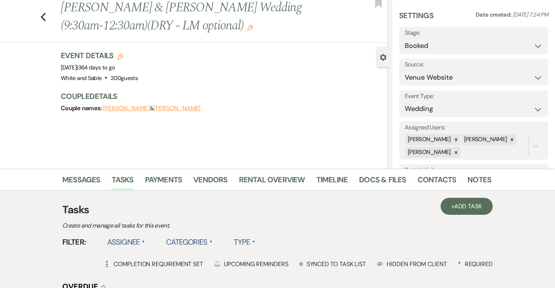
scroll to position [188, 0]
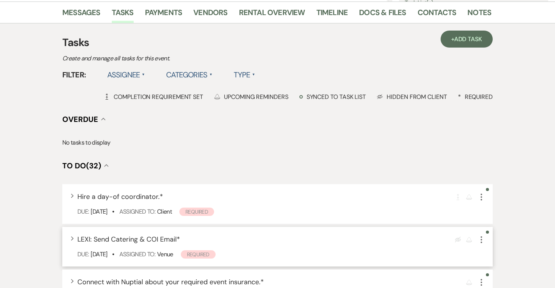
click at [479, 241] on icon "More" at bounding box center [481, 239] width 9 height 9
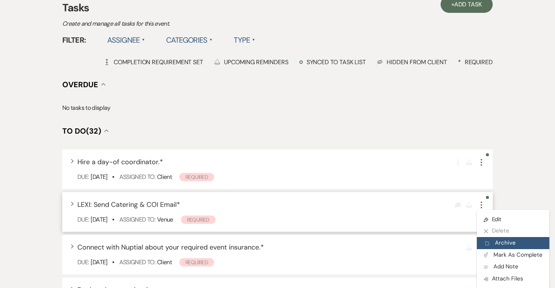
scroll to position [228, 0]
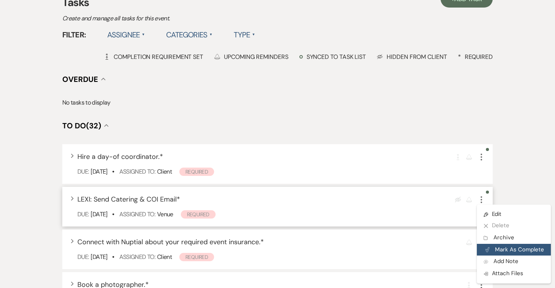
click at [499, 249] on button "Plan Portal Link Mark As Complete" at bounding box center [514, 250] width 74 height 12
